Goal: Task Accomplishment & Management: Use online tool/utility

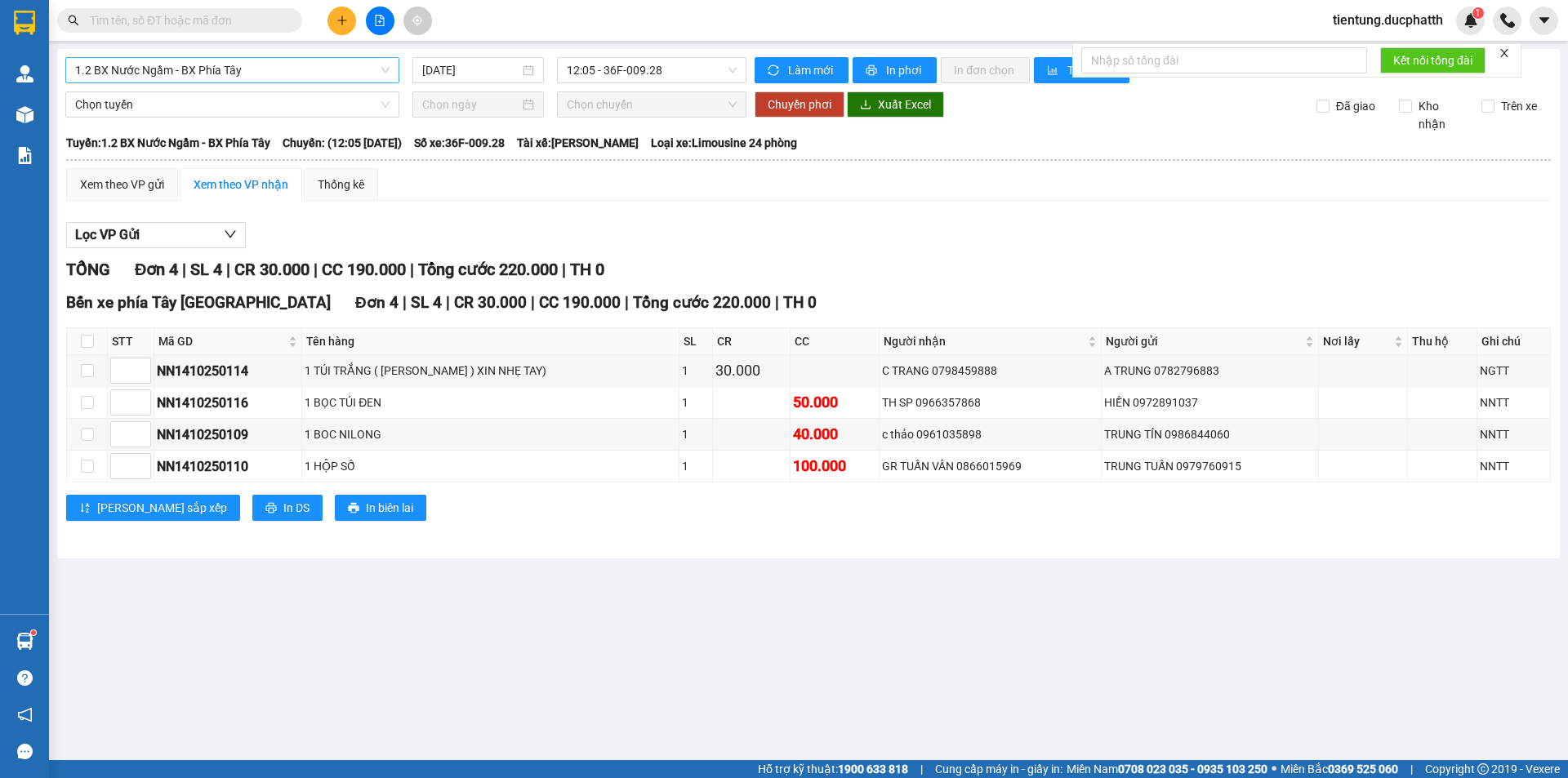
click at [230, 64] on span "1.2 BX Nước Ngầm - BX Phía Tây" at bounding box center [233, 70] width 314 height 25
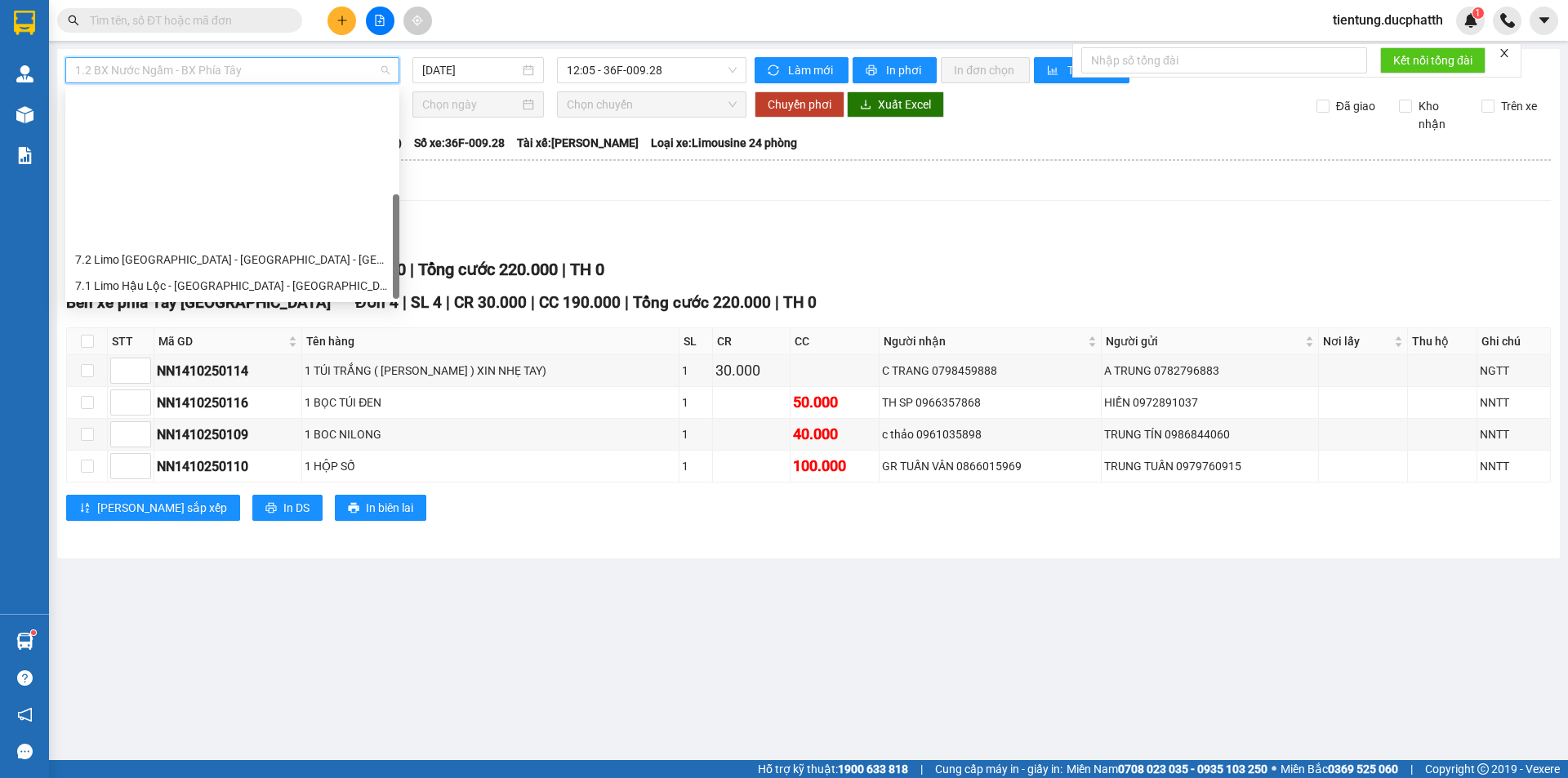
scroll to position [182, 0]
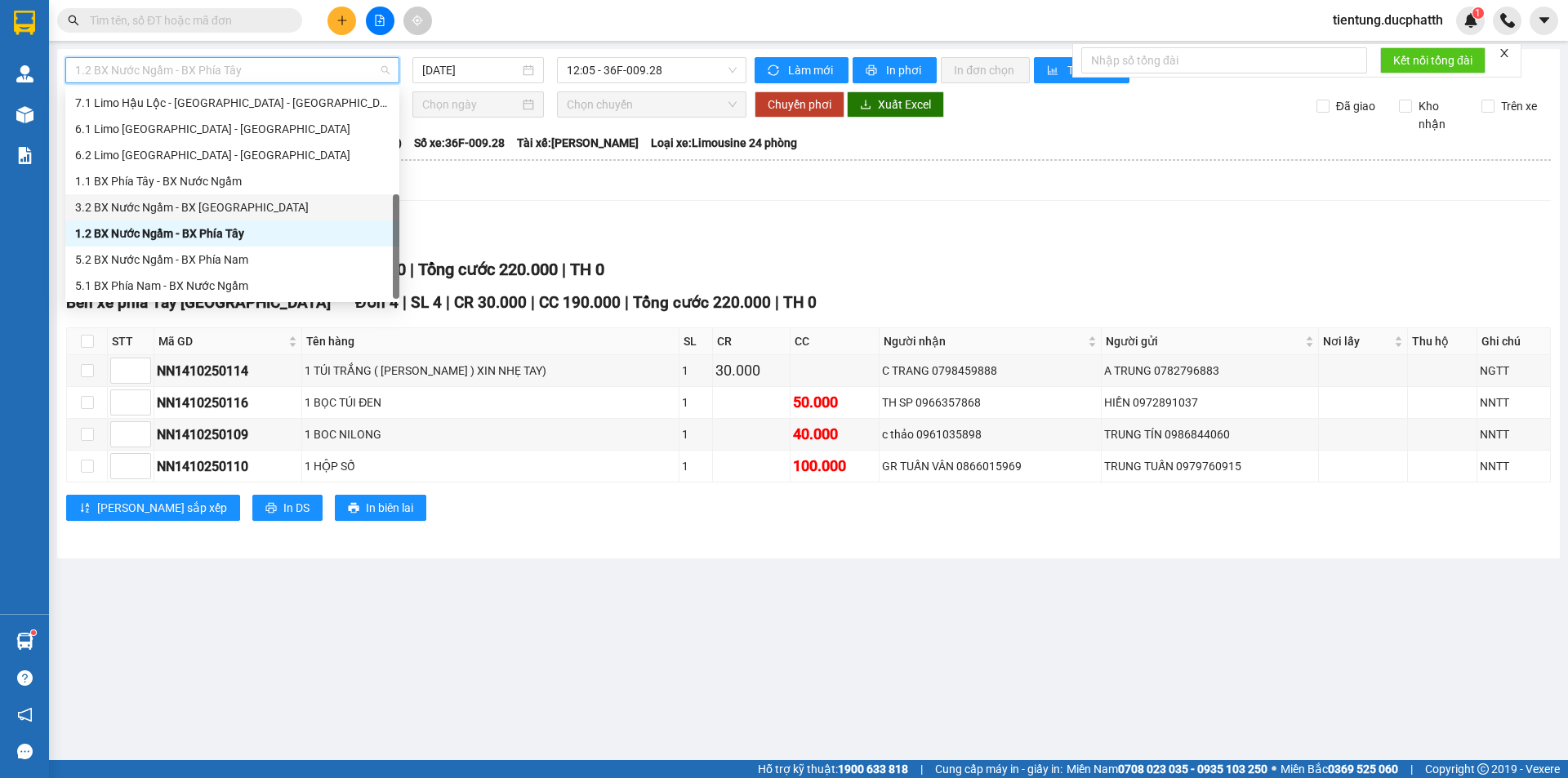
click at [239, 210] on div "3.2 BX Nước Ngầm - BX [GEOGRAPHIC_DATA]" at bounding box center [233, 207] width 314 height 18
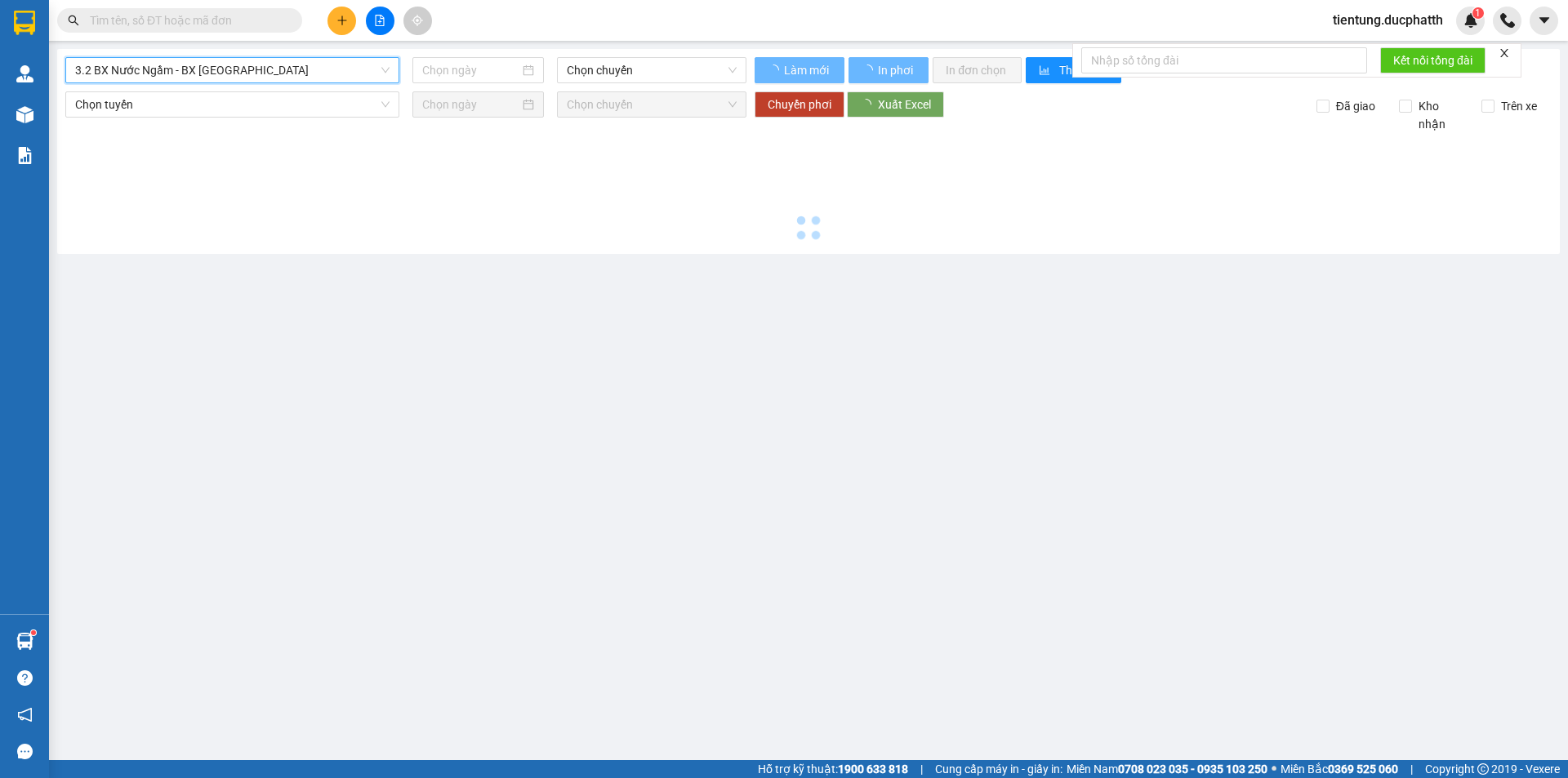
type input "[DATE]"
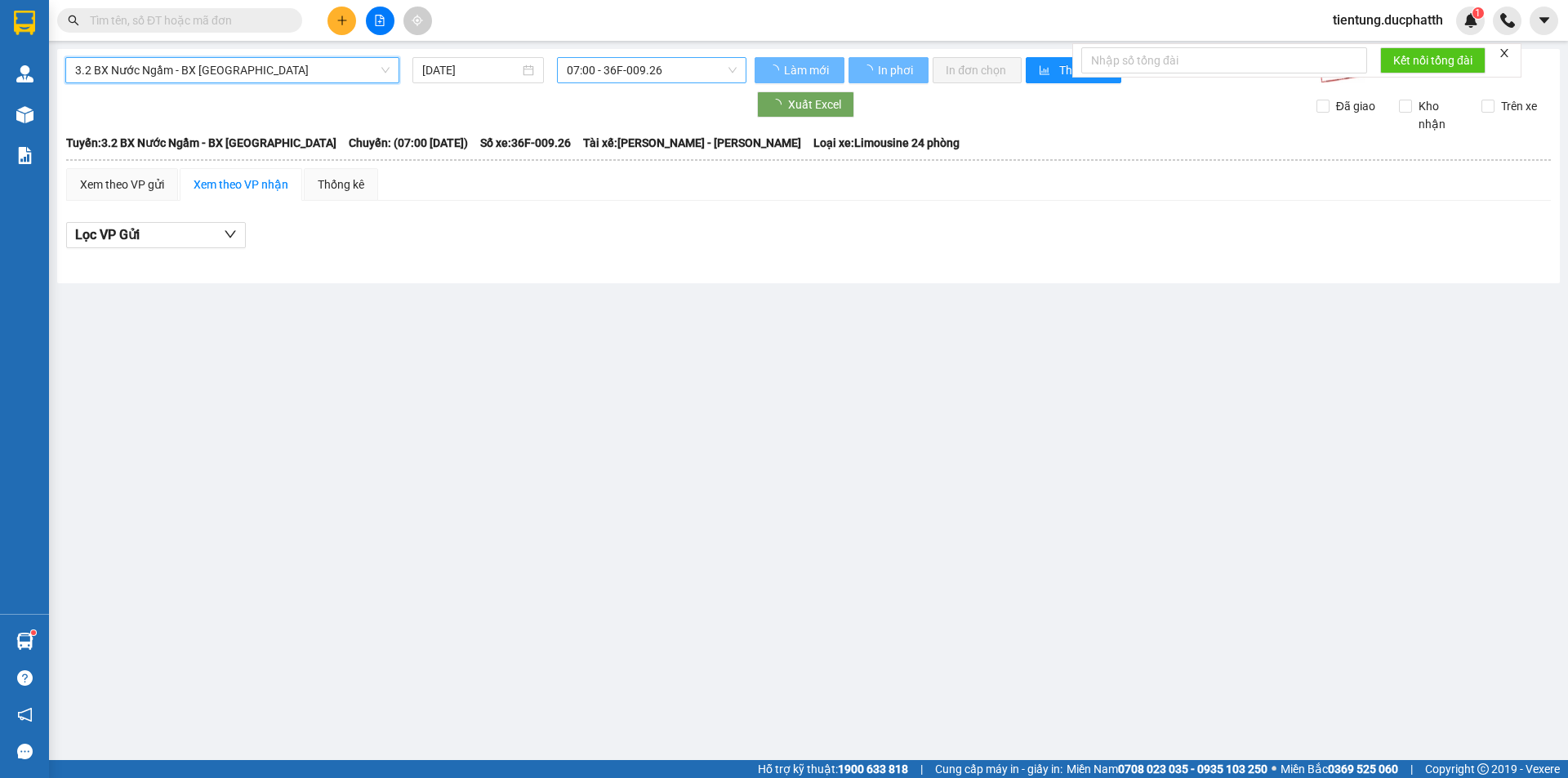
click at [643, 75] on span "07:00 - 36F-009.26" at bounding box center [652, 70] width 170 height 25
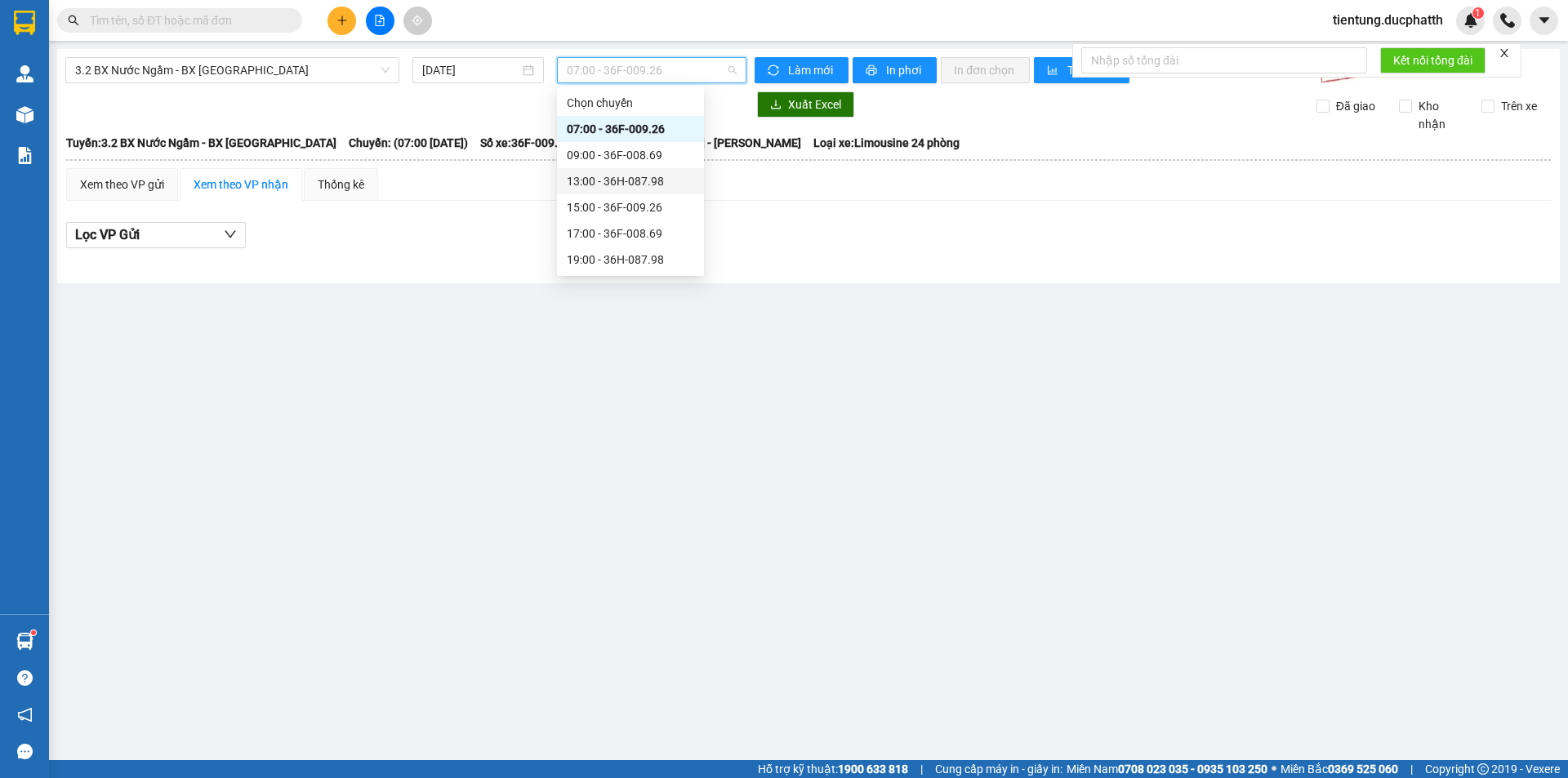
click at [603, 175] on div "13:00 - 36H-087.98" at bounding box center [631, 181] width 127 height 18
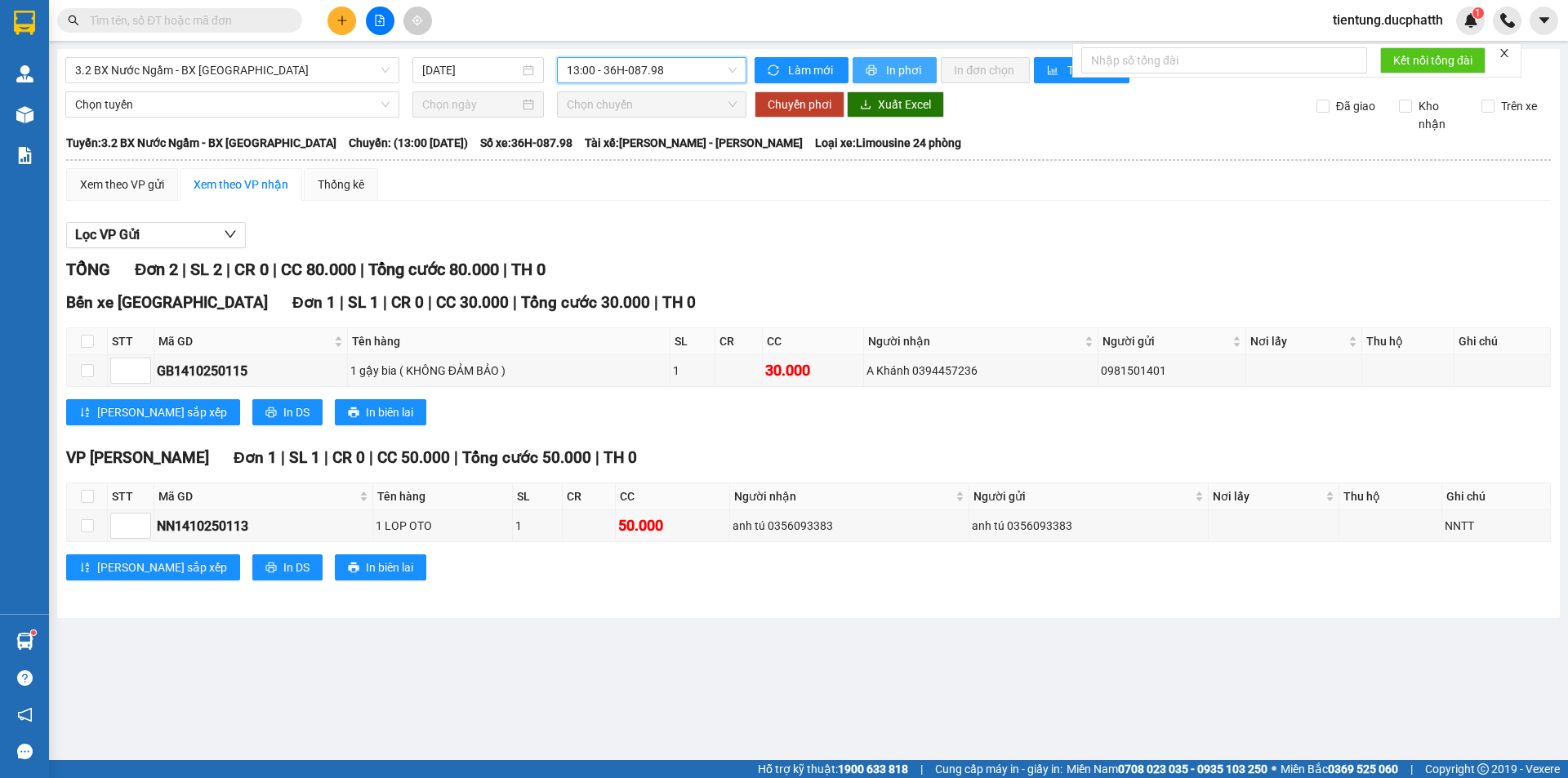
click at [863, 64] on button "In phơi" at bounding box center [894, 70] width 84 height 26
